Goal: Transaction & Acquisition: Purchase product/service

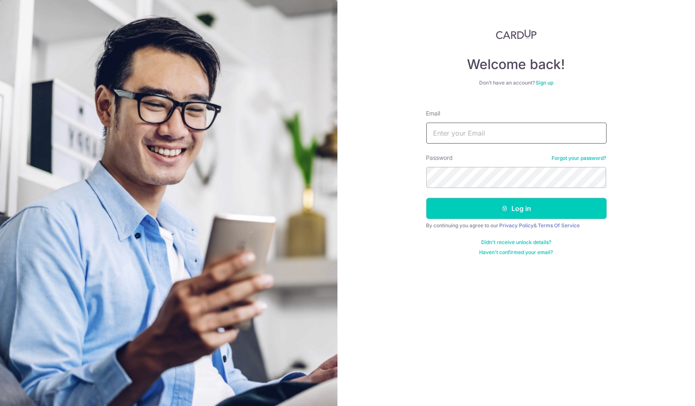
click at [483, 129] on input "Email" at bounding box center [516, 133] width 180 height 21
type input "yummytruffles@gmail.com"
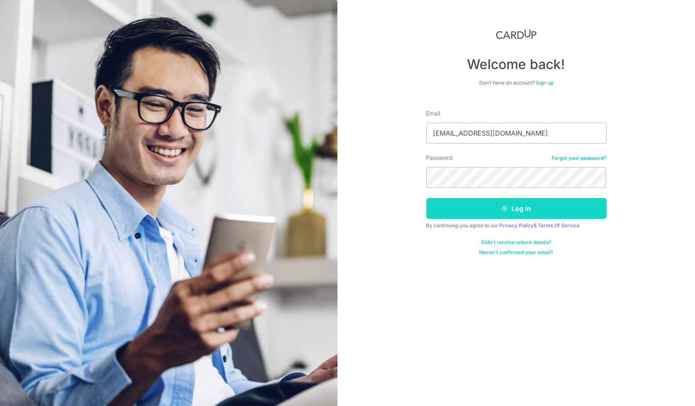
click at [468, 210] on button "Log in" at bounding box center [516, 208] width 180 height 21
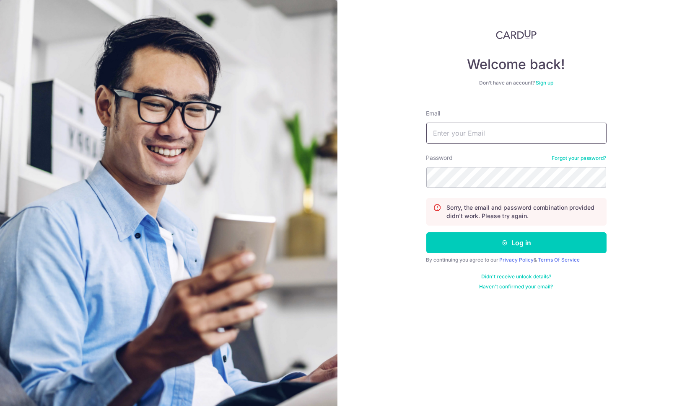
click at [478, 138] on input "Email" at bounding box center [516, 133] width 180 height 21
type input "[EMAIL_ADDRESS][DOMAIN_NAME]"
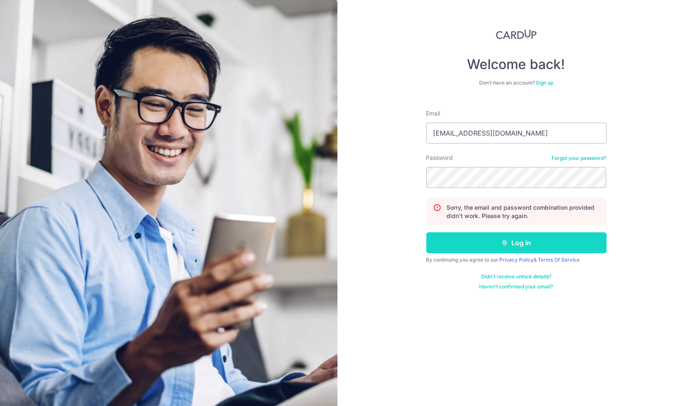
click at [487, 245] on button "Log in" at bounding box center [516, 243] width 180 height 21
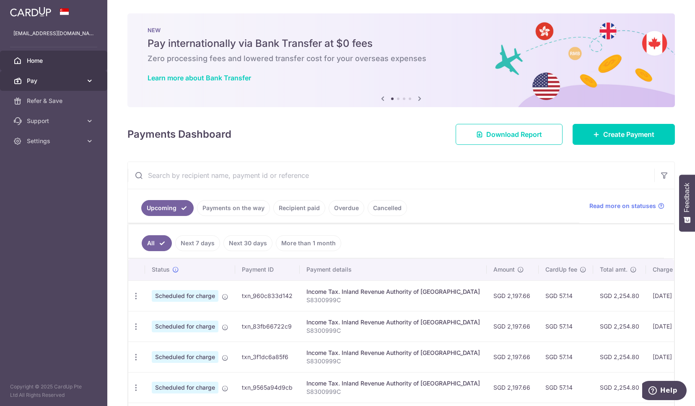
click at [97, 84] on link "Pay" at bounding box center [53, 81] width 107 height 20
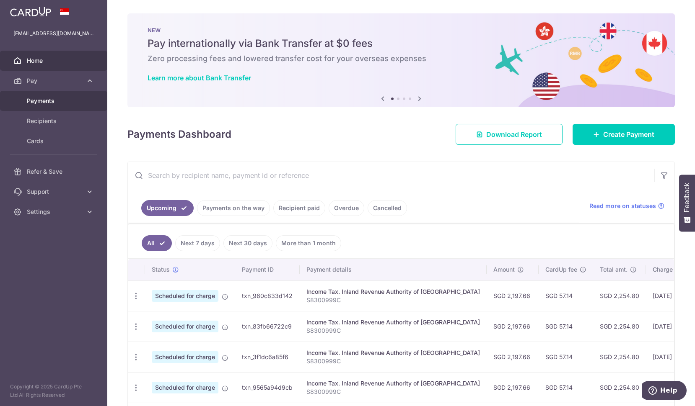
click at [56, 97] on span "Payments" at bounding box center [54, 101] width 55 height 8
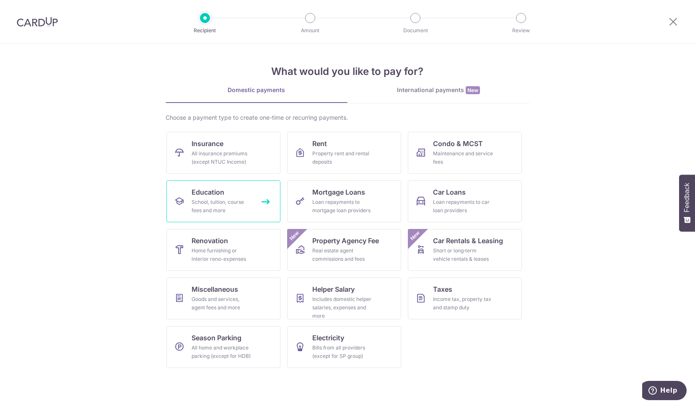
click at [243, 199] on div "School, tuition, course fees and more" at bounding box center [221, 206] width 60 height 17
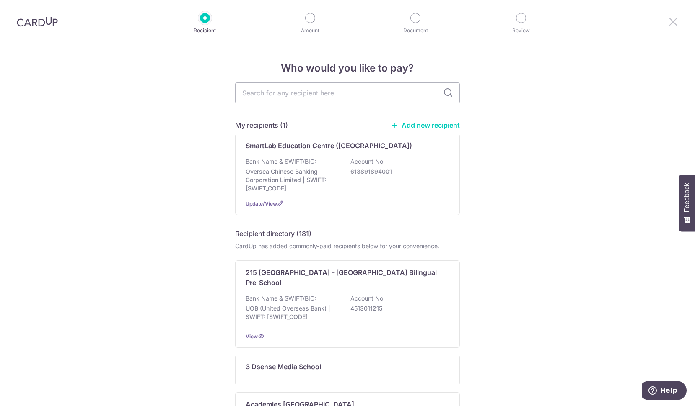
click at [675, 19] on icon at bounding box center [673, 21] width 10 height 10
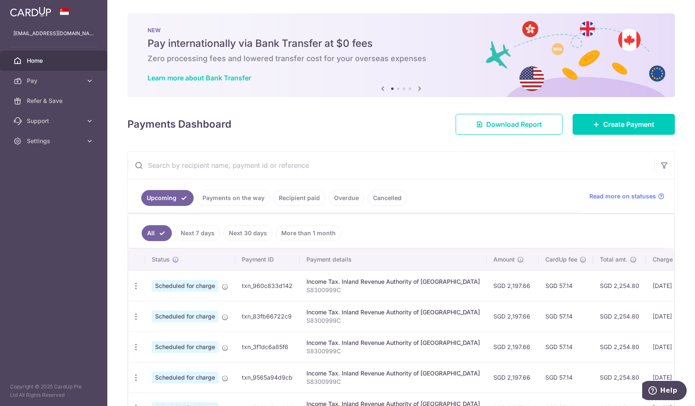
click at [420, 88] on icon at bounding box center [419, 88] width 10 height 10
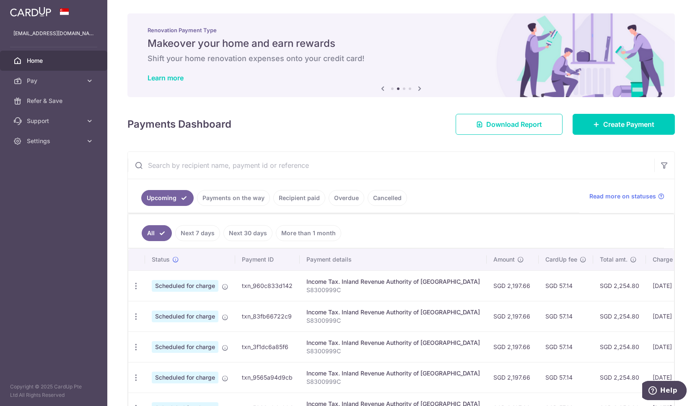
click at [420, 88] on icon at bounding box center [419, 88] width 10 height 10
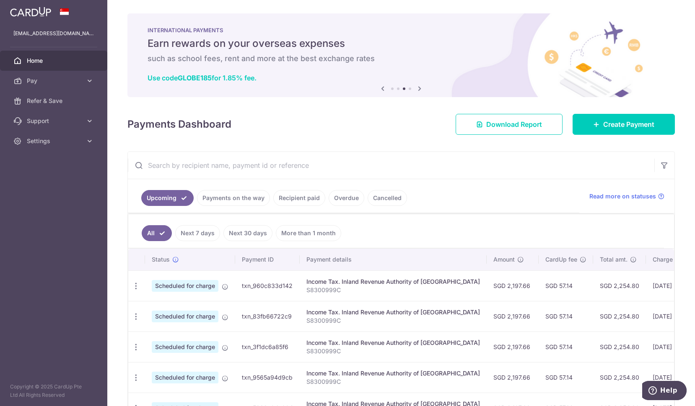
click at [341, 58] on h6 "such as school fees, rent and more at the best exchange rates" at bounding box center [400, 59] width 507 height 10
click at [421, 88] on icon at bounding box center [419, 88] width 10 height 10
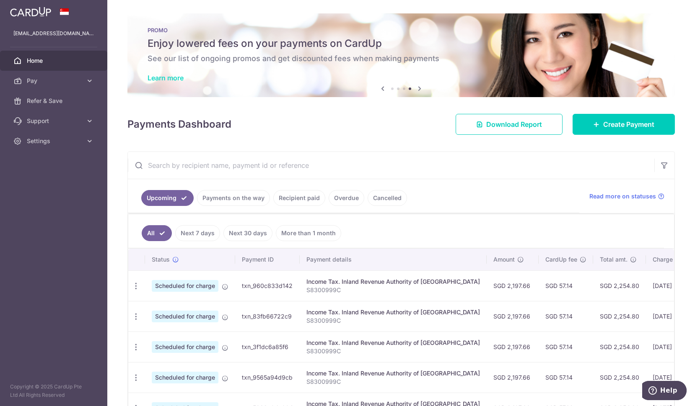
click at [177, 78] on link "Learn more" at bounding box center [165, 78] width 36 height 8
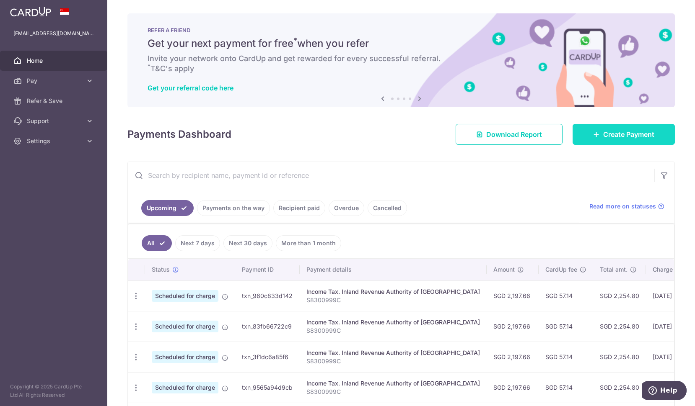
click at [610, 138] on span "Create Payment" at bounding box center [628, 134] width 51 height 10
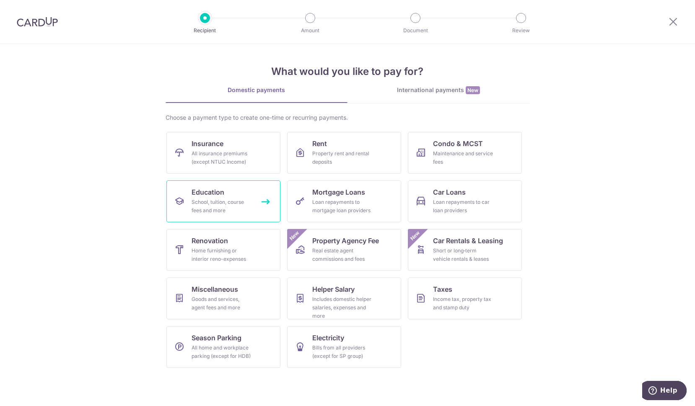
click at [220, 194] on span "Education" at bounding box center [207, 192] width 33 height 10
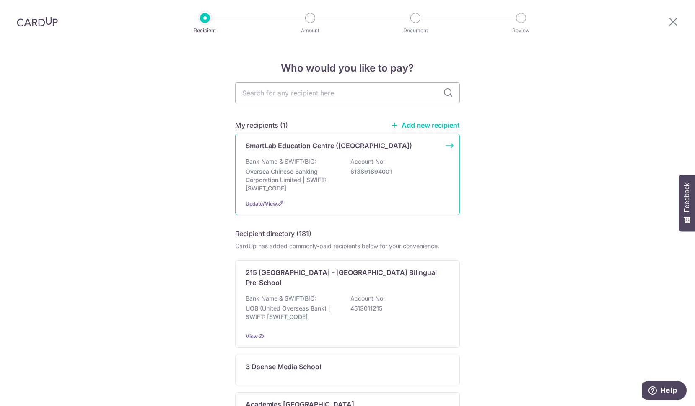
click at [380, 166] on p "Account No:" at bounding box center [367, 162] width 34 height 8
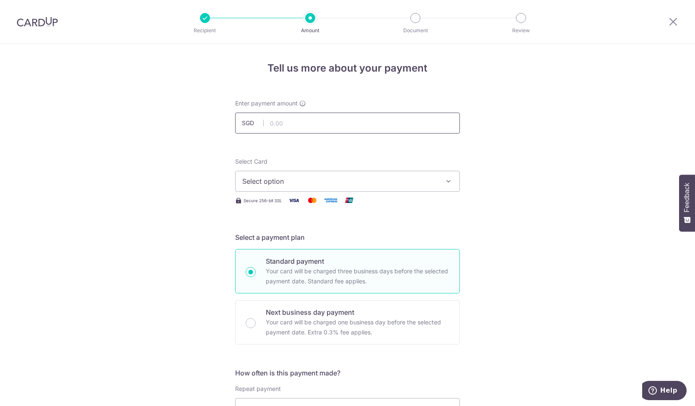
click at [333, 126] on input "text" at bounding box center [347, 123] width 225 height 21
type input "717.00"
click at [305, 181] on span "Select option" at bounding box center [339, 181] width 195 height 10
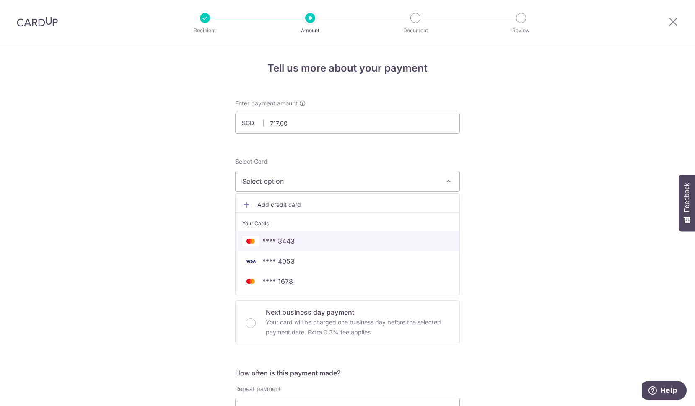
click at [303, 241] on span "**** 3443" at bounding box center [347, 241] width 210 height 10
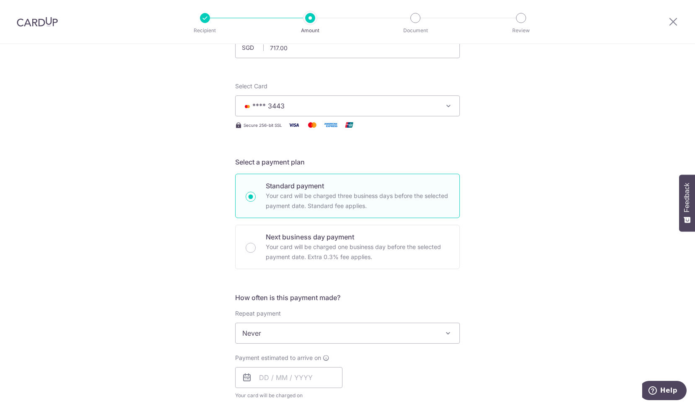
scroll to position [130, 0]
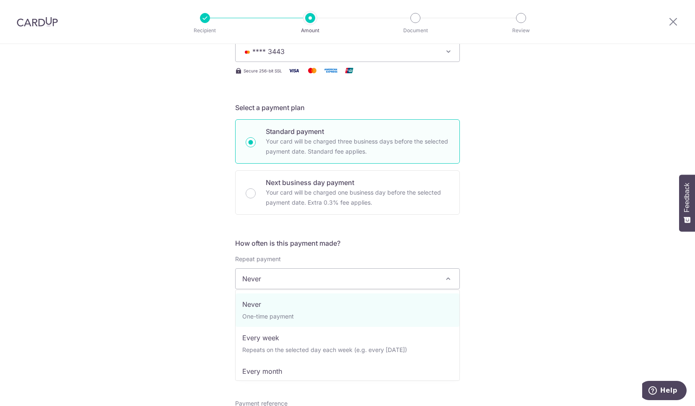
click at [315, 282] on span "Never" at bounding box center [347, 279] width 224 height 20
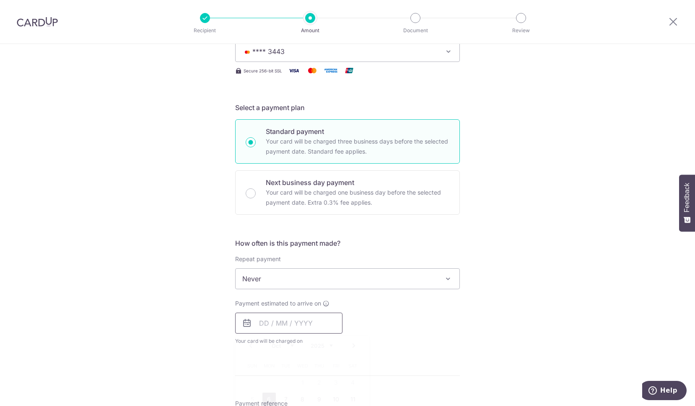
click at [261, 323] on input "text" at bounding box center [288, 323] width 107 height 21
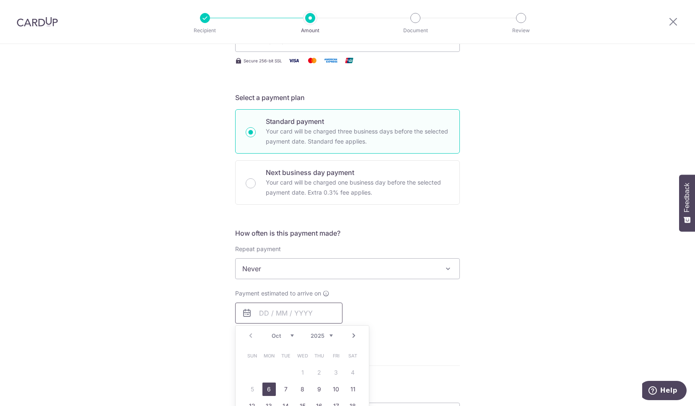
scroll to position [143, 0]
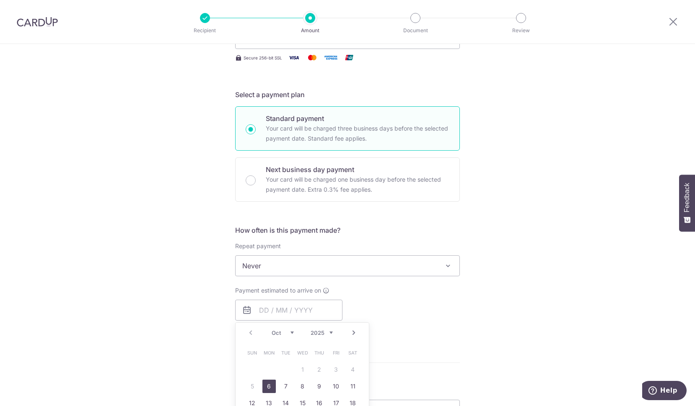
click at [272, 385] on link "6" at bounding box center [268, 386] width 13 height 13
type input "[DATE]"
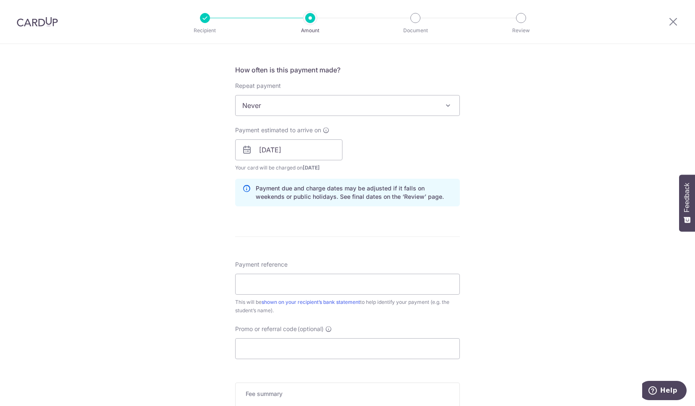
scroll to position [305, 0]
click at [319, 274] on input "Payment reference" at bounding box center [347, 282] width 225 height 21
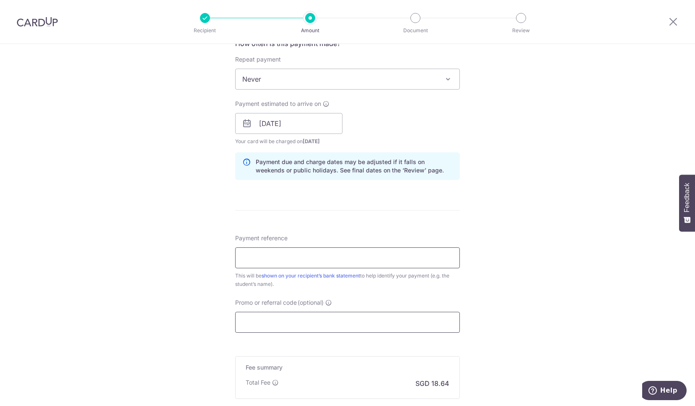
scroll to position [372, 0]
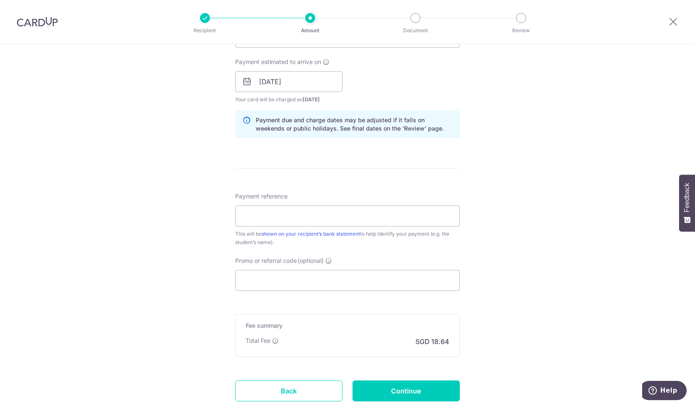
click at [297, 268] on div "Promo or referral code (optional) The discounted fee will be shown on the revie…" at bounding box center [347, 274] width 225 height 34
click at [277, 287] on input "Promo or referral code (optional)" at bounding box center [347, 280] width 225 height 21
paste input "OCBC90NMC"
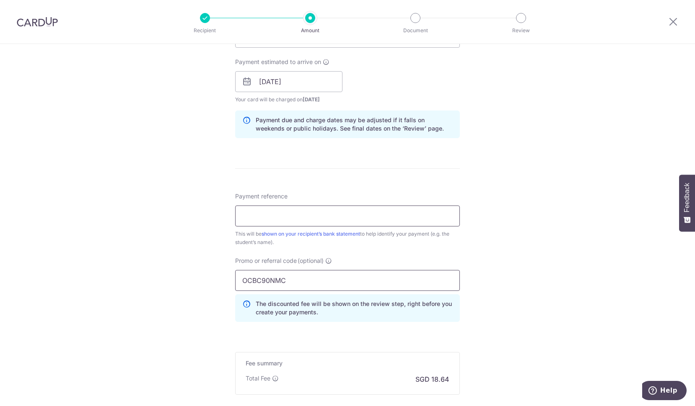
type input "OCBC90NMC"
click at [305, 216] on input "Payment reference" at bounding box center [347, 216] width 225 height 21
type input "HG0000227"
click at [337, 214] on input "HG0000227" at bounding box center [347, 216] width 225 height 21
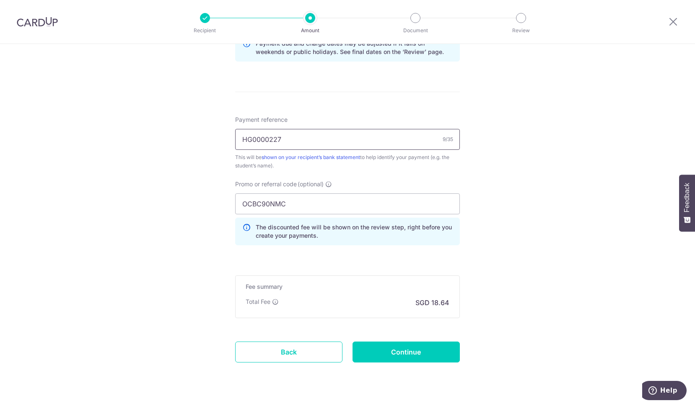
scroll to position [452, 0]
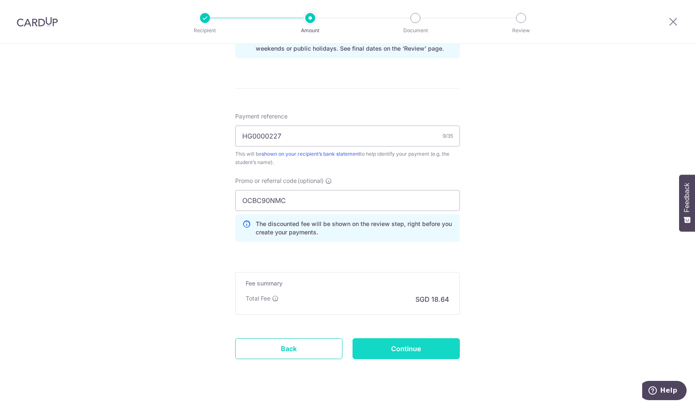
click at [416, 347] on input "Continue" at bounding box center [405, 349] width 107 height 21
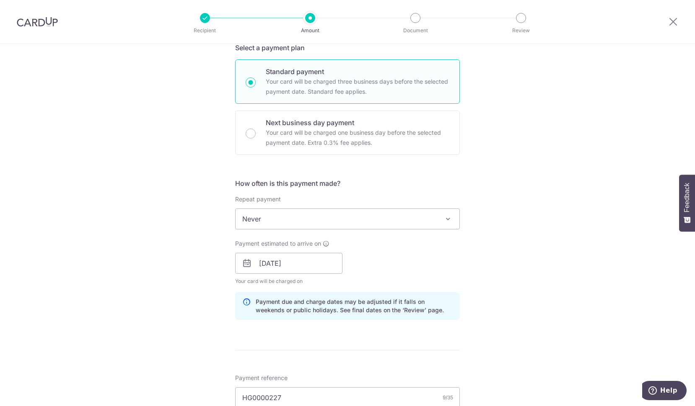
scroll to position [65, 0]
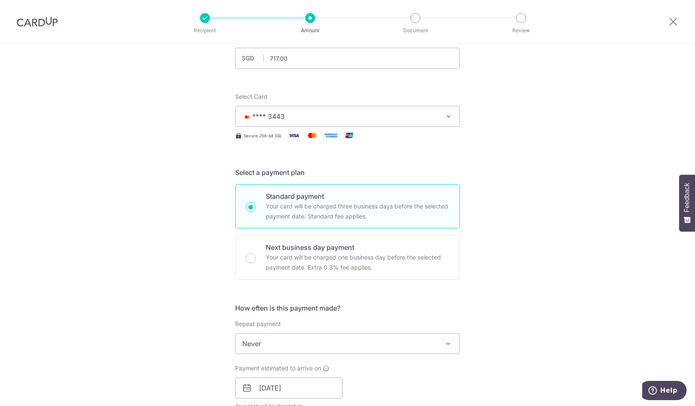
click at [326, 124] on button "**** 3443" at bounding box center [347, 116] width 225 height 21
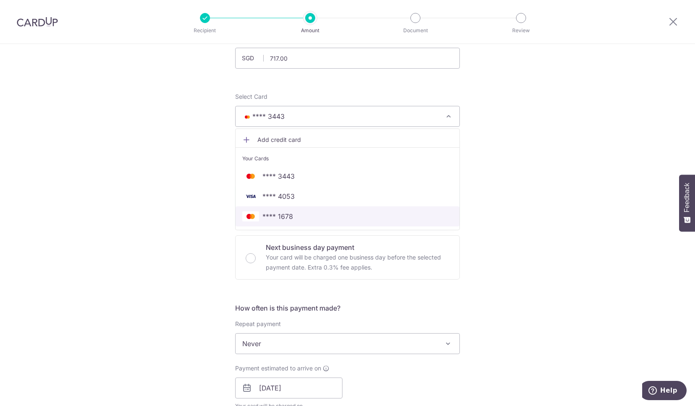
click at [296, 219] on span "**** 1678" at bounding box center [347, 217] width 210 height 10
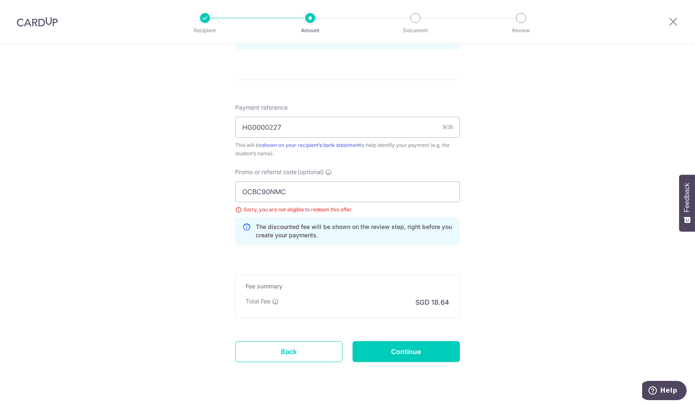
scroll to position [477, 0]
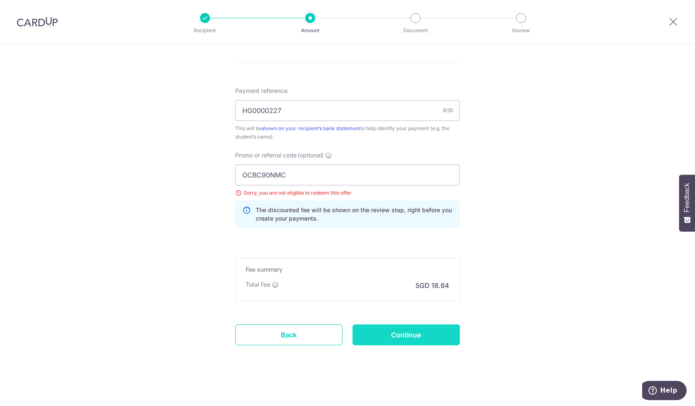
click at [428, 338] on input "Continue" at bounding box center [405, 335] width 107 height 21
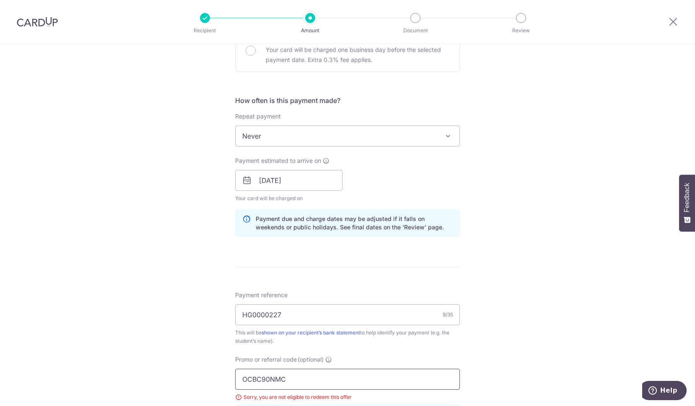
scroll to position [70, 0]
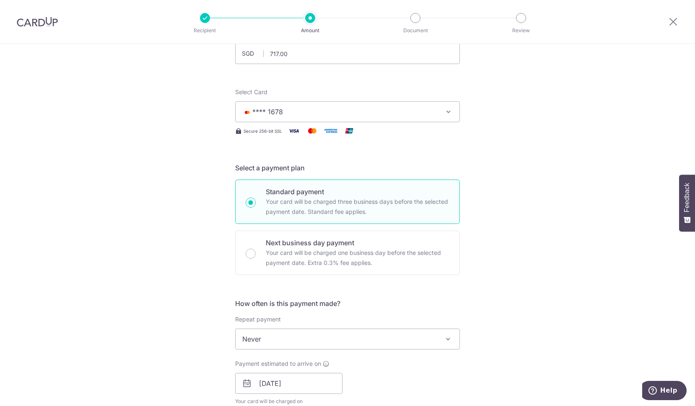
click at [294, 107] on span "**** 1678" at bounding box center [339, 112] width 195 height 10
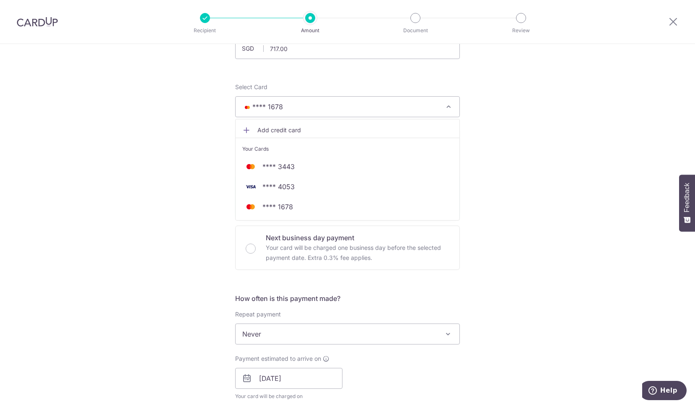
scroll to position [80, 0]
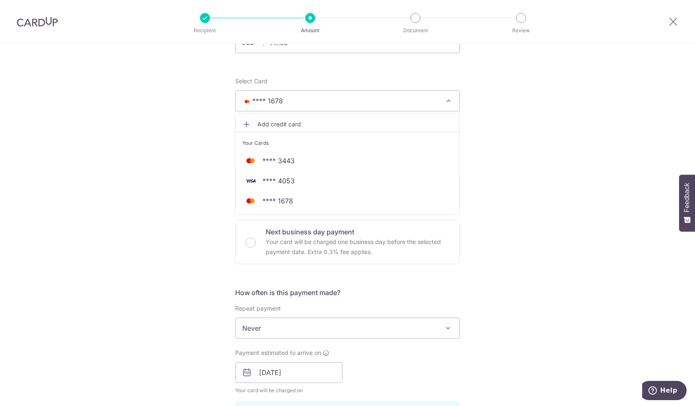
click at [295, 100] on span "**** 1678" at bounding box center [339, 101] width 195 height 10
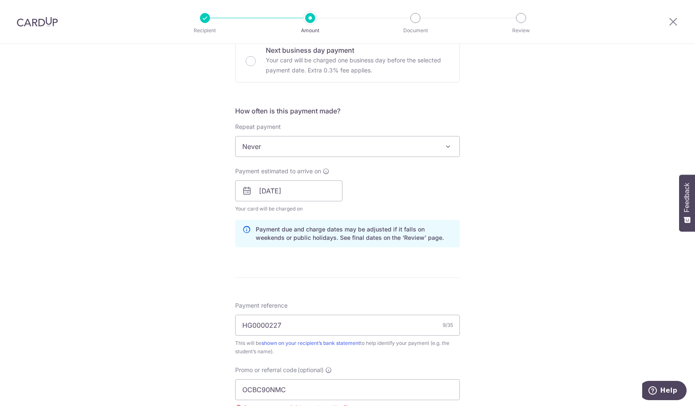
scroll to position [265, 0]
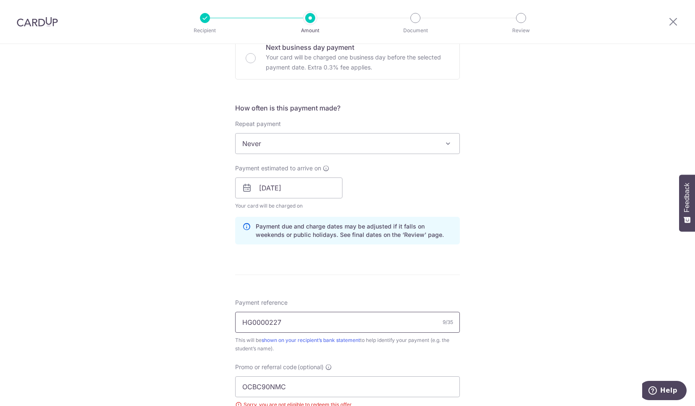
drag, startPoint x: 302, startPoint y: 326, endPoint x: 245, endPoint y: 319, distance: 57.0
click at [245, 319] on input "HG0000227" at bounding box center [347, 322] width 225 height 21
drag, startPoint x: 274, startPoint y: 385, endPoint x: 231, endPoint y: 383, distance: 43.2
click at [231, 383] on div "Promo or referral code (optional) OCBC90NMC Sorry, you are not eligible to rede…" at bounding box center [347, 405] width 235 height 84
paste input "155"
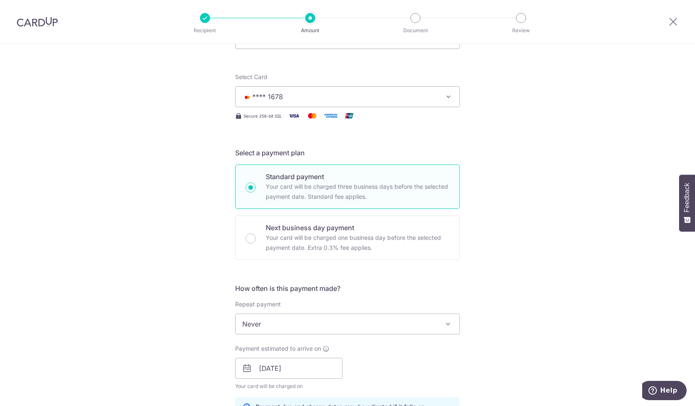
scroll to position [78, 0]
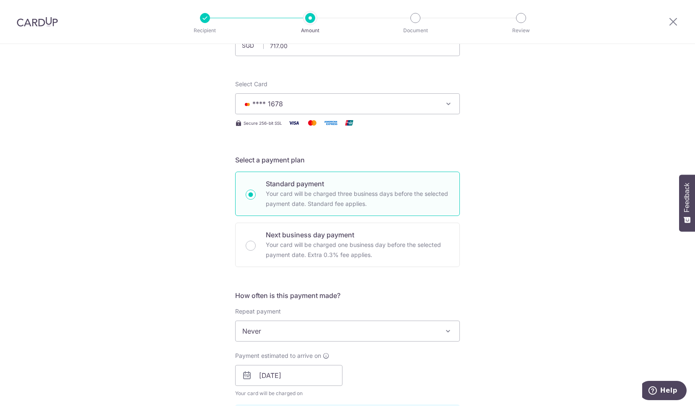
type input "OCBC90N155"
click at [298, 108] on span "**** 1678" at bounding box center [339, 104] width 195 height 10
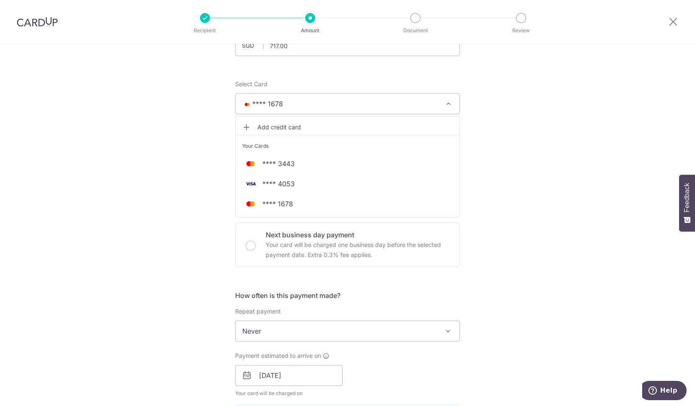
click at [266, 125] on span "Add credit card" at bounding box center [354, 127] width 195 height 8
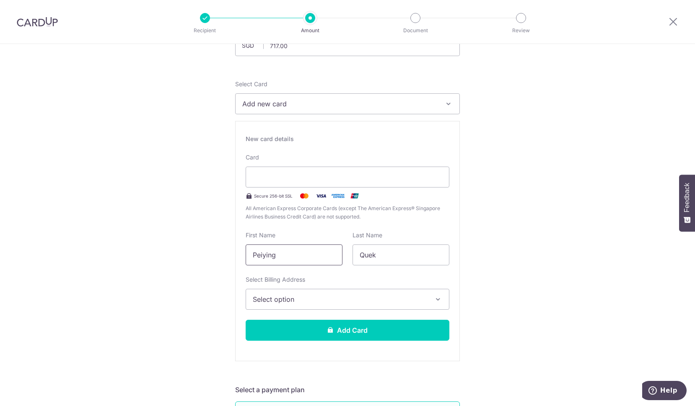
drag, startPoint x: 311, startPoint y: 254, endPoint x: 207, endPoint y: 248, distance: 103.7
type input "Ally"
click at [384, 286] on div "Select Billing Address Select option Add Billing Address My Billing Addresses 3…" at bounding box center [348, 293] width 204 height 34
click at [338, 301] on span "Select option" at bounding box center [340, 300] width 174 height 10
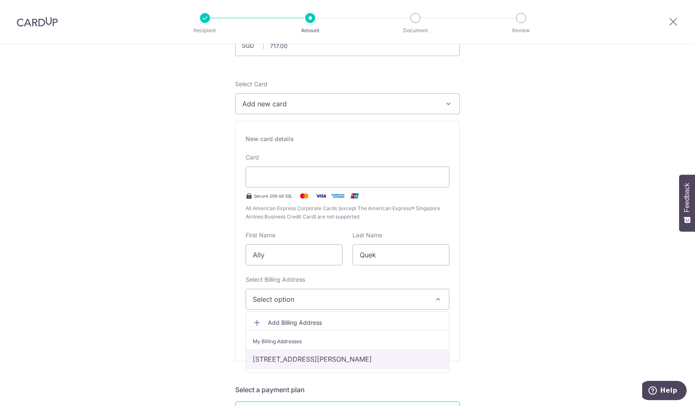
click at [294, 360] on link "33 Kovan Road #06-38, Kovan Melody, Singapore, Singapore-545020" at bounding box center [347, 359] width 203 height 20
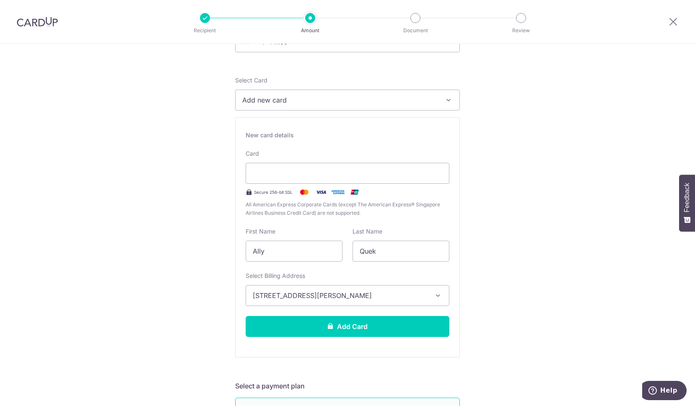
scroll to position [82, 0]
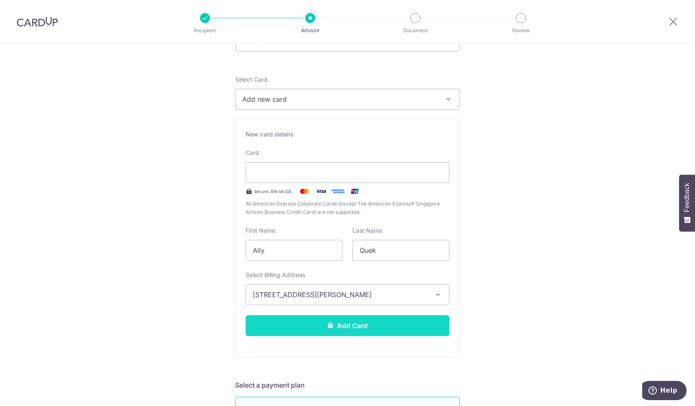
click at [378, 323] on button "Add Card" at bounding box center [348, 326] width 204 height 21
click at [395, 323] on button "Add Card" at bounding box center [348, 326] width 204 height 21
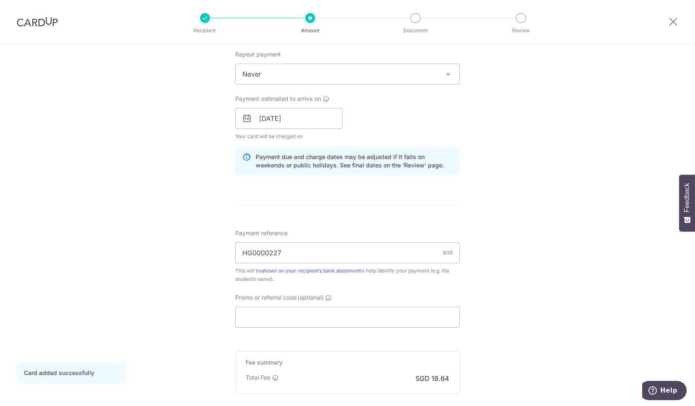
scroll to position [363, 0]
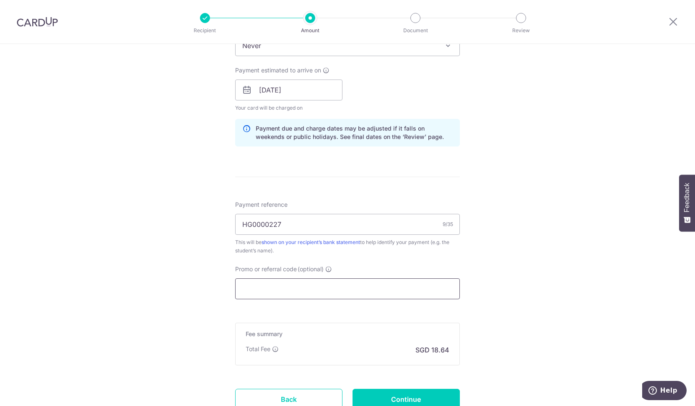
click at [263, 287] on input "Promo or referral code (optional)" at bounding box center [347, 289] width 225 height 21
paste input "OCBC90N155"
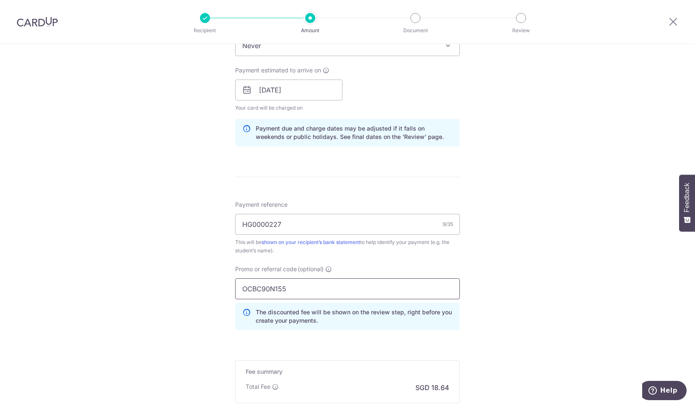
type input "OCBC90N155"
click at [580, 288] on div "Tell us more about your payment Enter payment amount SGD 717.00 717.00 Card add…" at bounding box center [347, 96] width 695 height 830
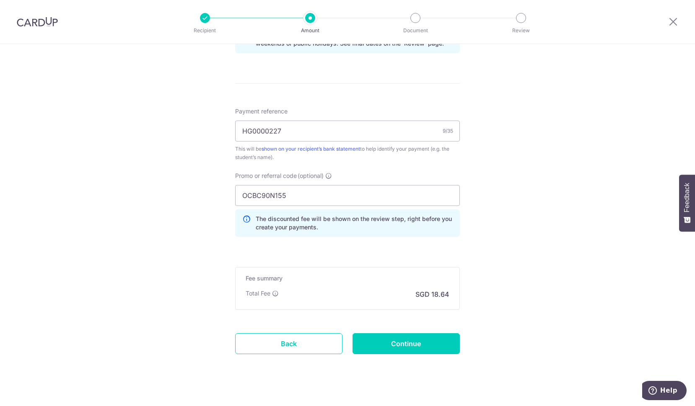
scroll to position [466, 0]
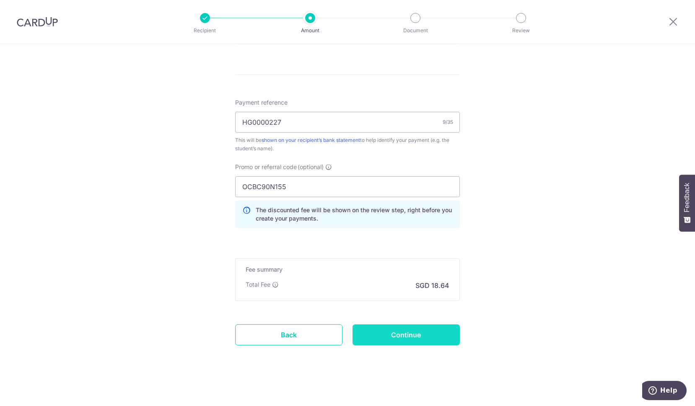
click at [432, 338] on input "Continue" at bounding box center [405, 335] width 107 height 21
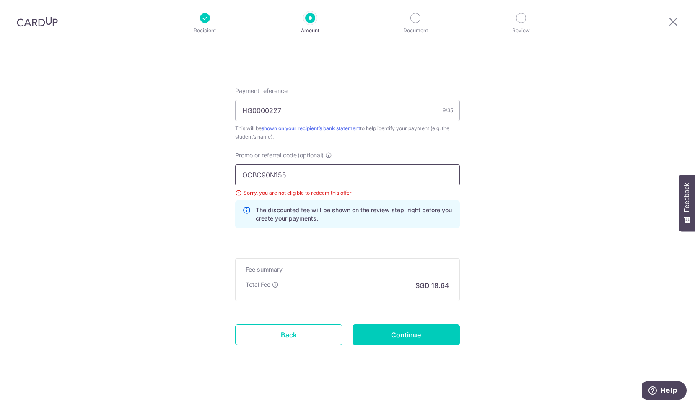
drag, startPoint x: 317, startPoint y: 169, endPoint x: 207, endPoint y: 169, distance: 109.8
paste input "MC"
type input "OCBC90NMC"
click at [407, 338] on input "Continue" at bounding box center [405, 335] width 107 height 21
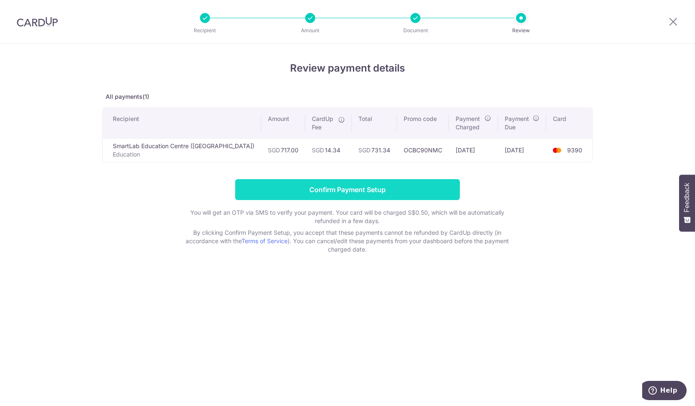
click at [382, 189] on input "Confirm Payment Setup" at bounding box center [347, 189] width 225 height 21
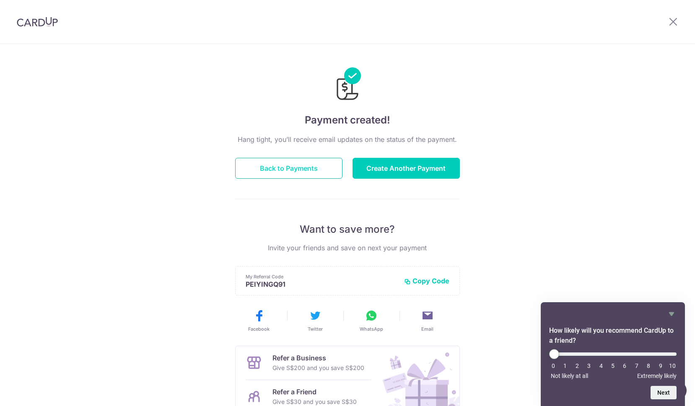
click at [308, 167] on button "Back to Payments" at bounding box center [288, 168] width 107 height 21
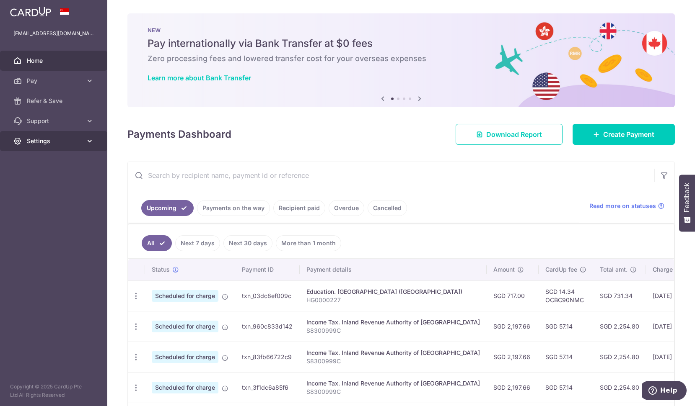
click at [70, 144] on span "Settings" at bounding box center [54, 141] width 55 height 8
click at [44, 183] on span "Logout" at bounding box center [54, 181] width 55 height 8
